Goal: Navigation & Orientation: Find specific page/section

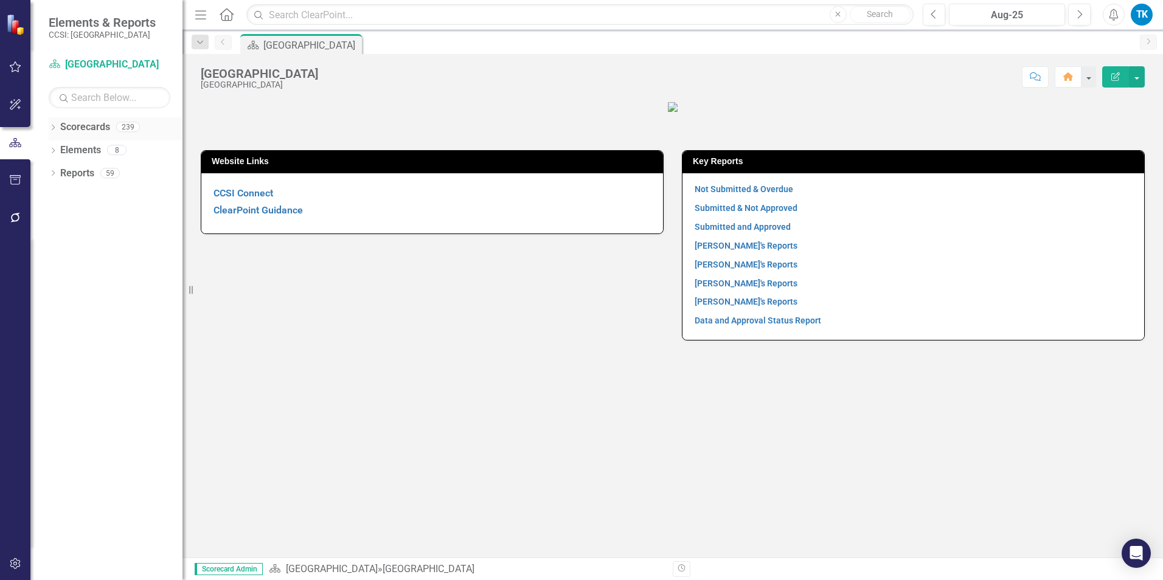
click at [57, 123] on div "Dropdown Scorecards 239" at bounding box center [116, 128] width 134 height 23
click at [54, 128] on icon at bounding box center [53, 127] width 3 height 5
click at [56, 148] on icon "Dropdown" at bounding box center [59, 149] width 9 height 7
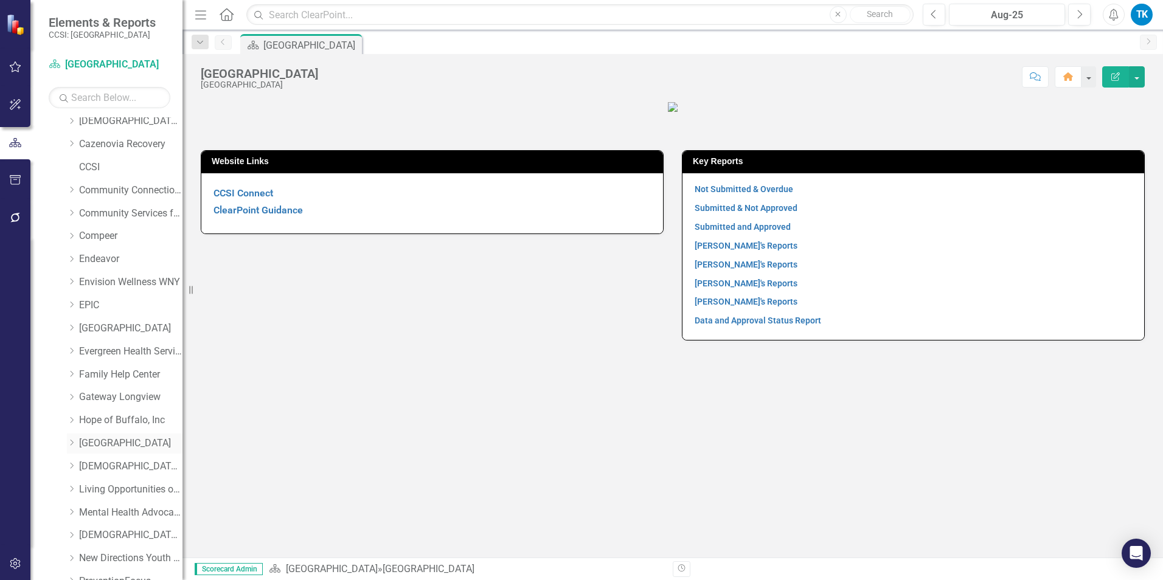
scroll to position [122, 0]
click at [114, 487] on link "Living Opportunities of DePaul" at bounding box center [130, 489] width 103 height 14
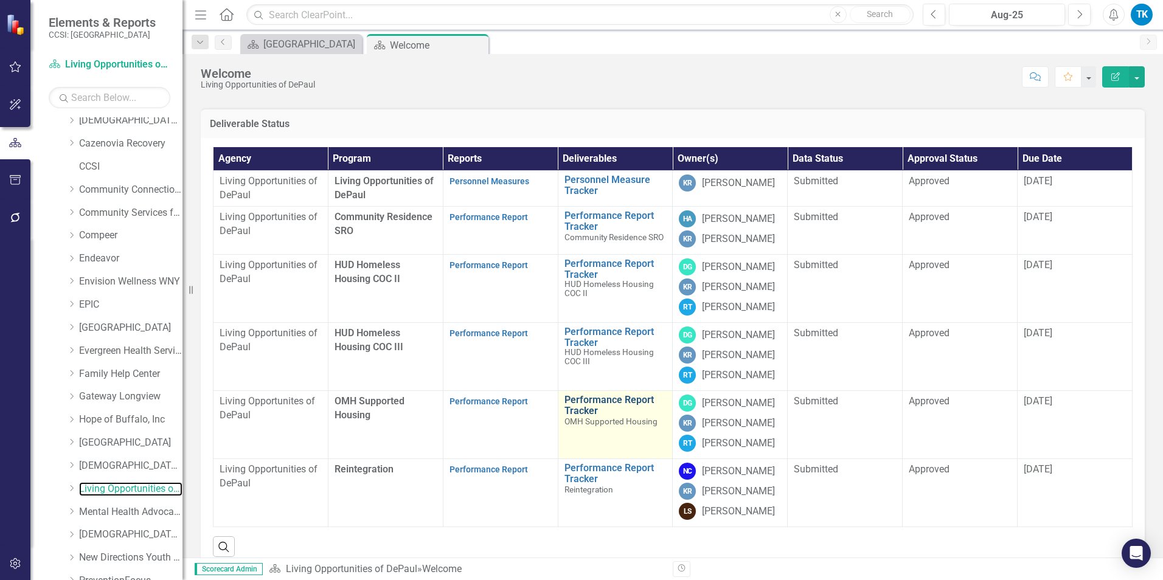
scroll to position [61, 0]
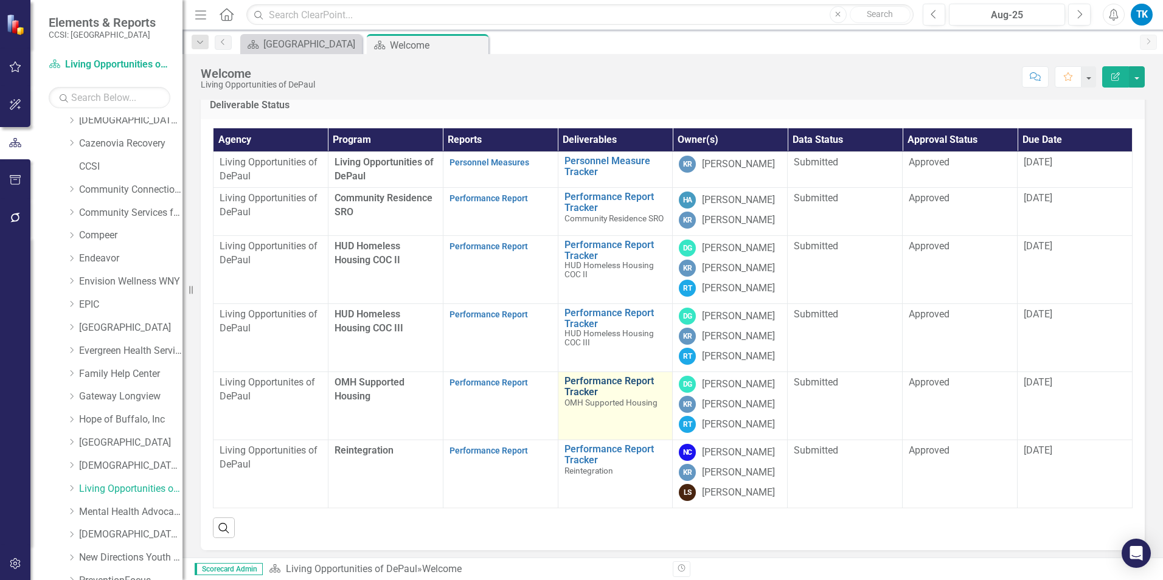
click at [613, 397] on link "Performance Report Tracker" at bounding box center [616, 386] width 102 height 21
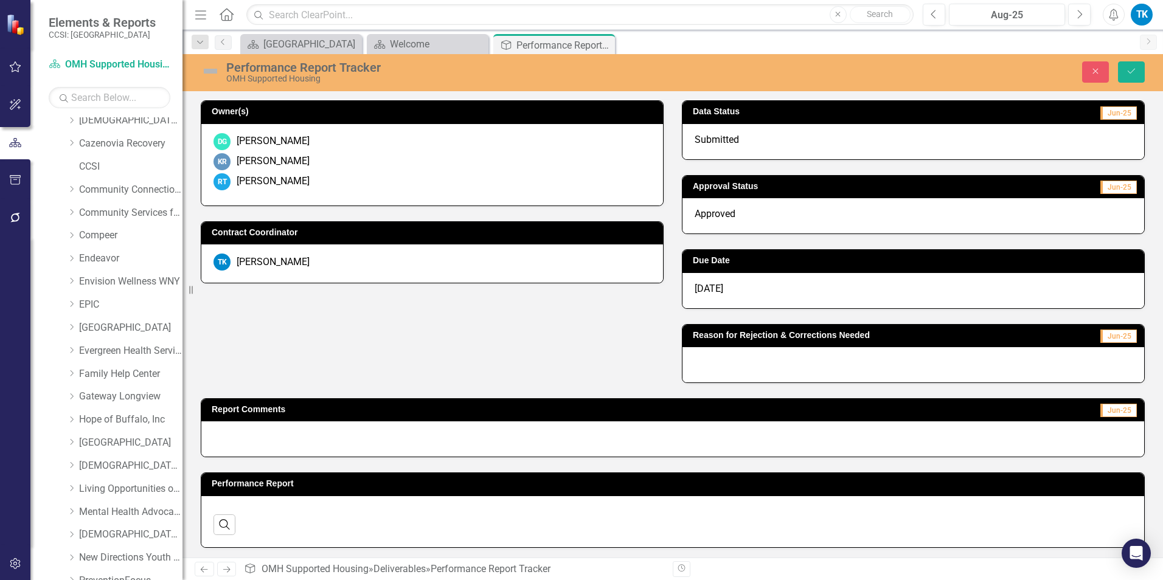
drag, startPoint x: 1079, startPoint y: 69, endPoint x: 1113, endPoint y: 91, distance: 40.2
click at [1079, 69] on div "Close Save" at bounding box center [958, 71] width 391 height 21
click at [1094, 71] on icon "Close" at bounding box center [1095, 71] width 11 height 9
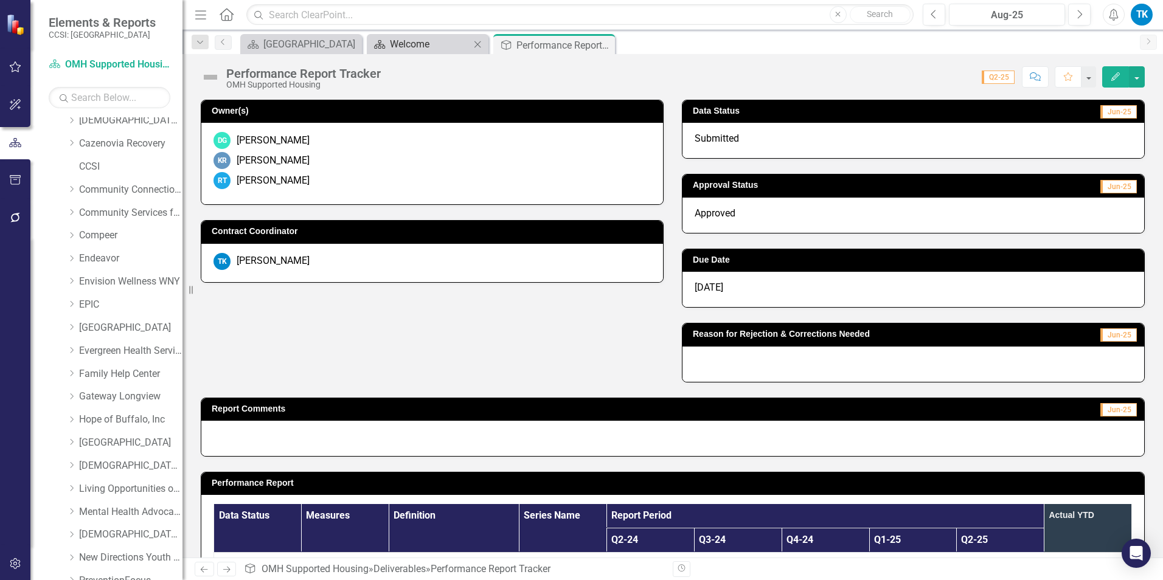
click at [417, 40] on div "Welcome" at bounding box center [430, 44] width 80 height 15
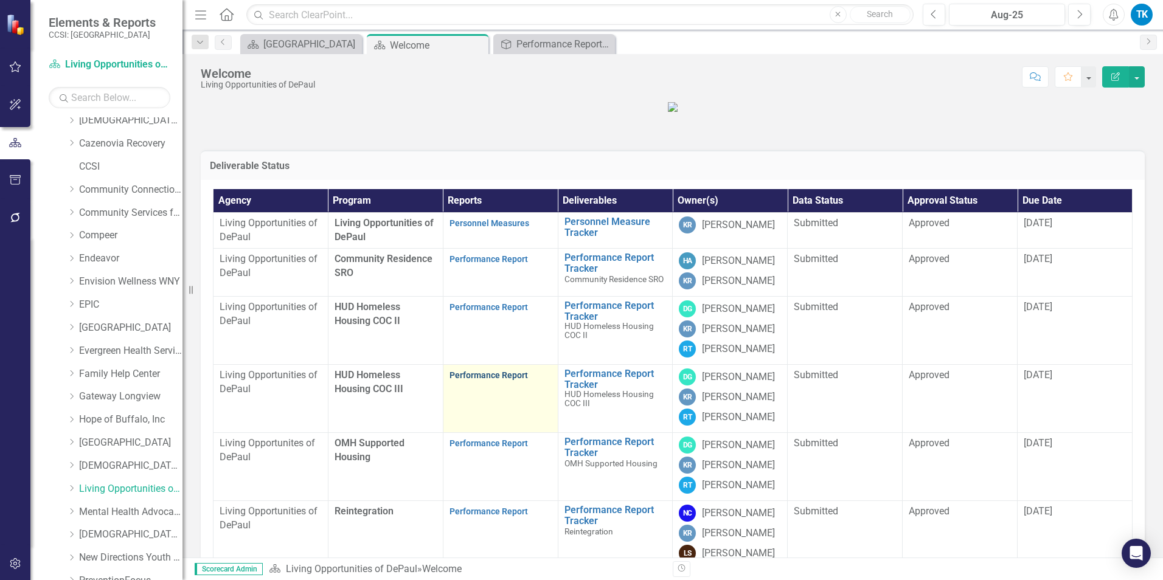
click at [488, 380] on link "Performance Report" at bounding box center [489, 375] width 78 height 10
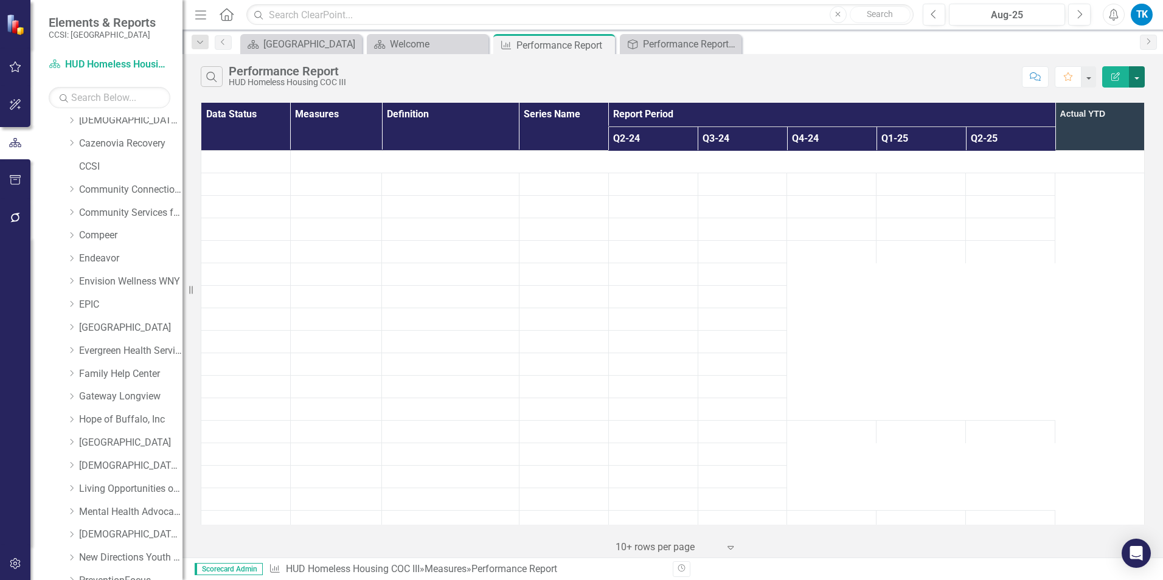
click at [1135, 74] on button "button" at bounding box center [1137, 76] width 16 height 21
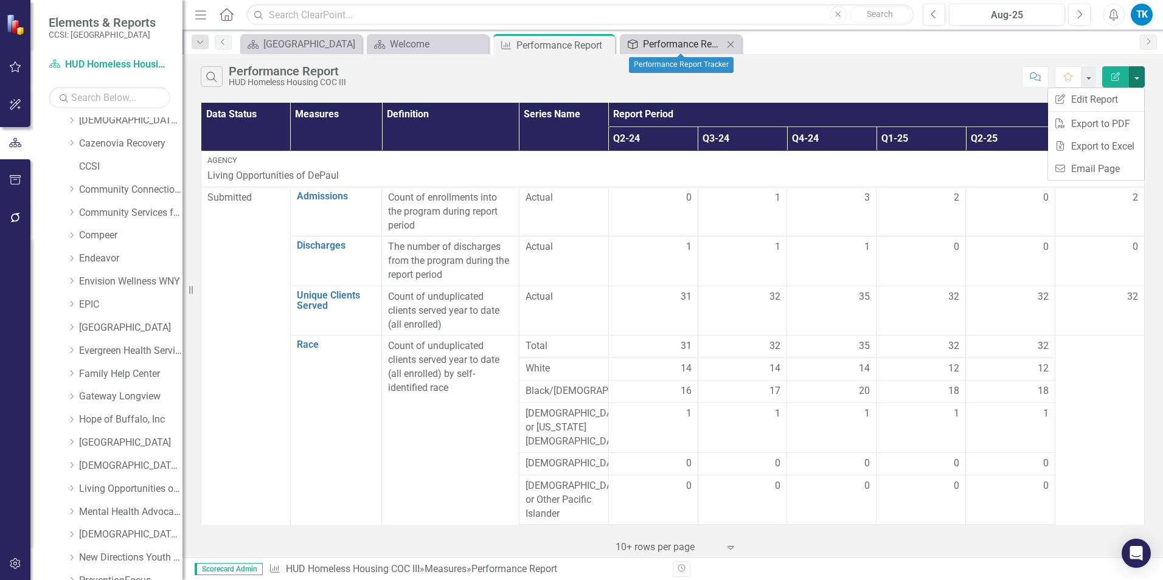
click at [692, 45] on div "Performance Report Tracker" at bounding box center [683, 44] width 80 height 15
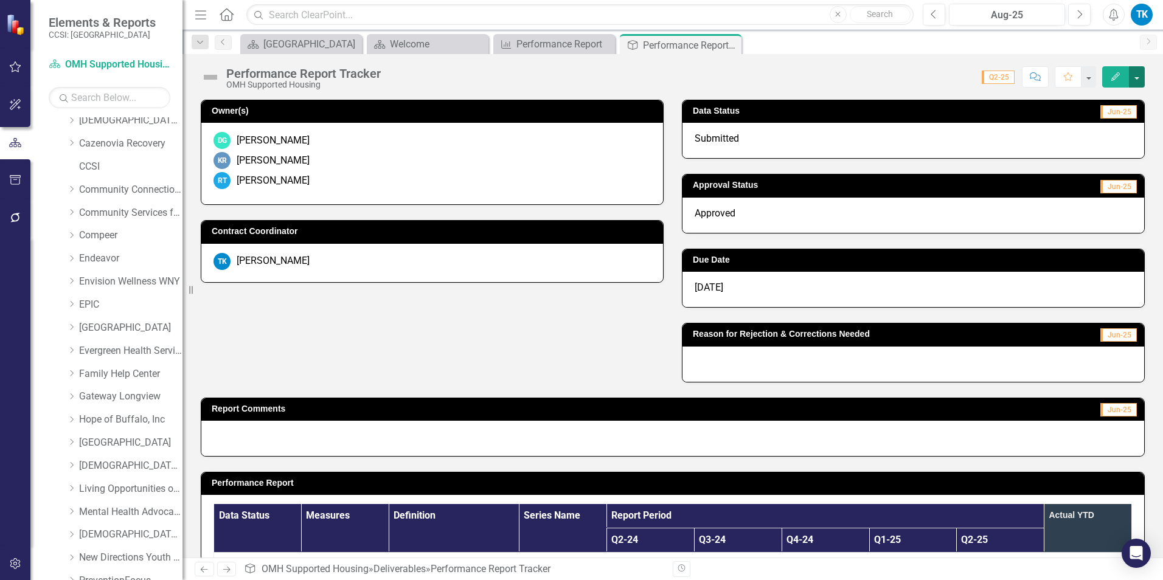
click at [1136, 74] on button "button" at bounding box center [1137, 76] width 16 height 21
